Goal: Navigation & Orientation: Find specific page/section

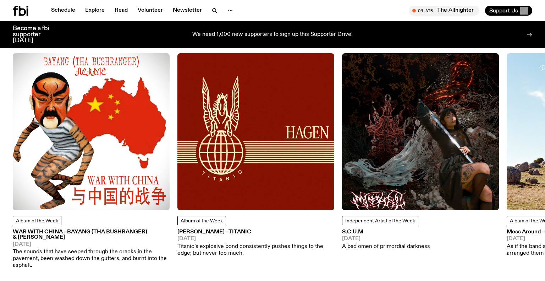
scroll to position [918, 0]
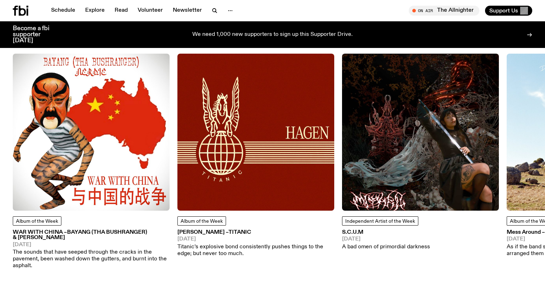
click at [69, 168] on img at bounding box center [91, 132] width 157 height 157
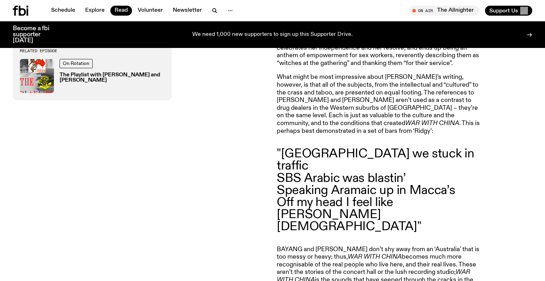
scroll to position [699, 0]
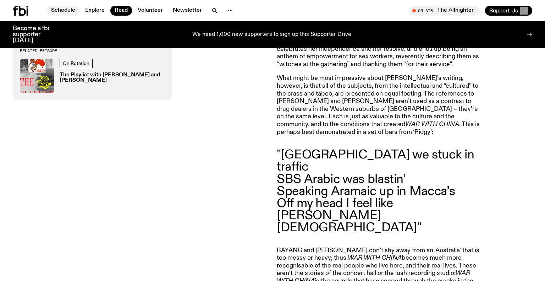
click at [61, 9] on link "Schedule" at bounding box center [63, 11] width 33 height 10
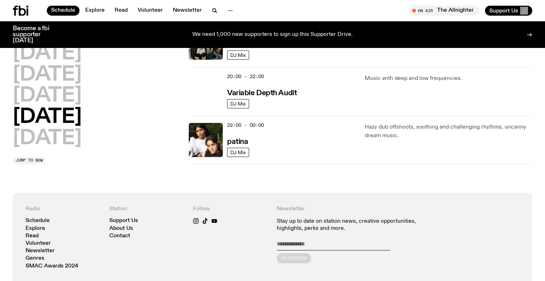
scroll to position [480, 0]
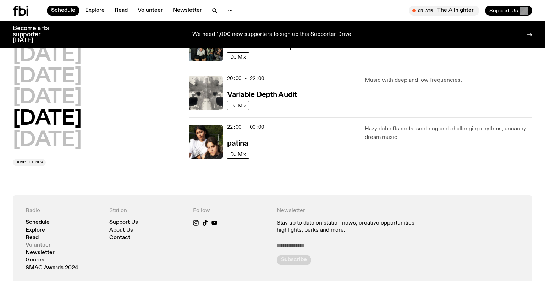
click at [46, 242] on link "Volunteer" at bounding box center [38, 244] width 25 height 5
